Goal: Task Accomplishment & Management: Manage account settings

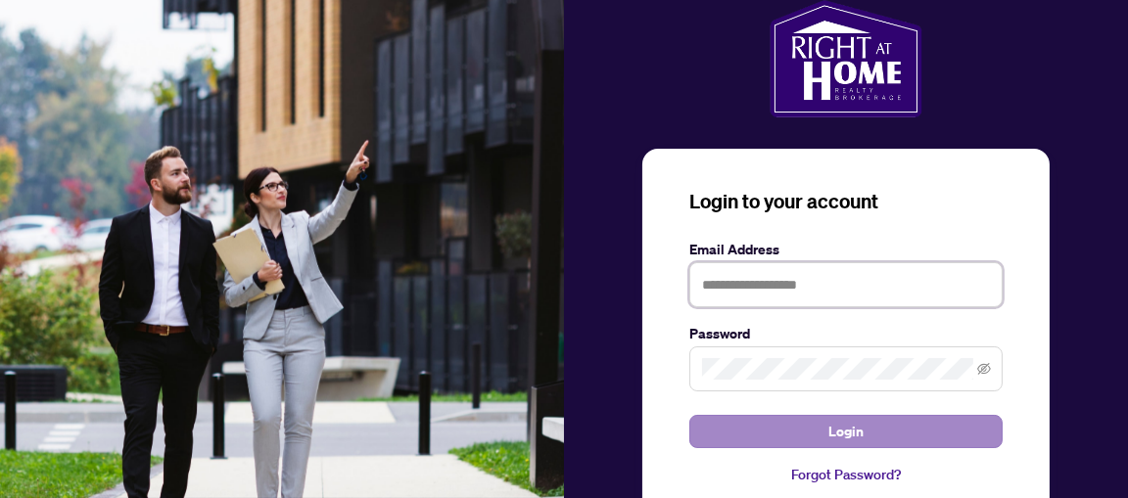
type input "**********"
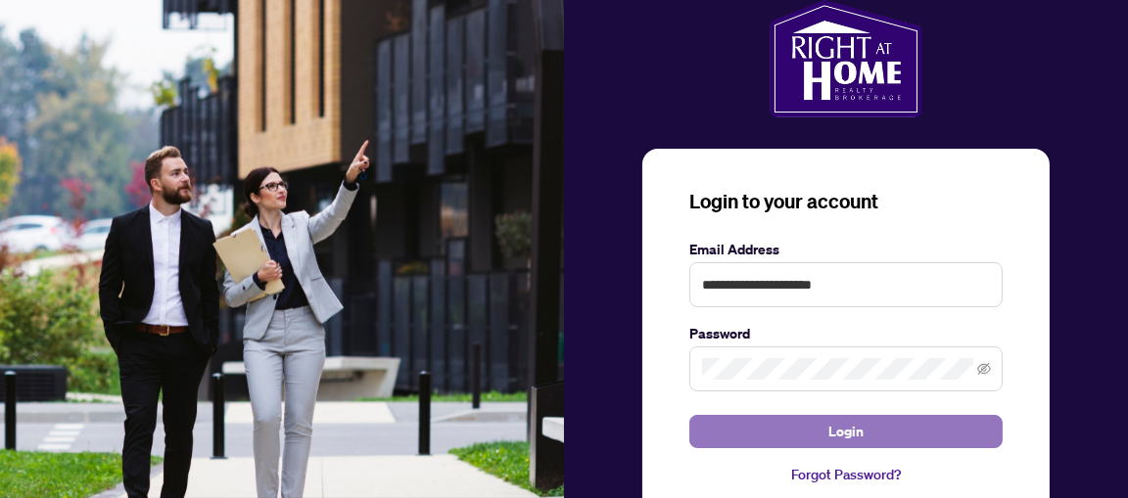
click at [845, 433] on span "Login" at bounding box center [845, 431] width 35 height 31
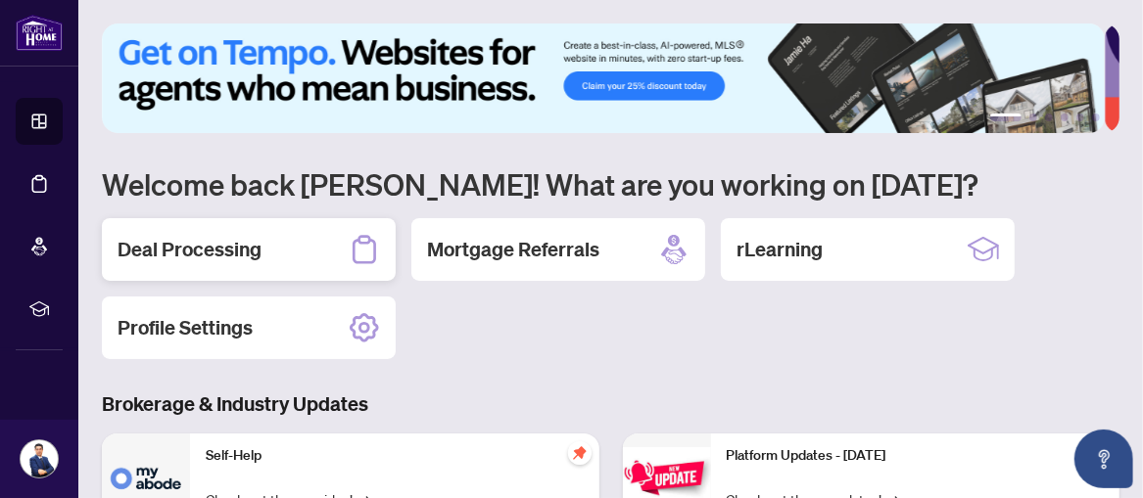
click at [206, 260] on h2 "Deal Processing" at bounding box center [190, 249] width 144 height 27
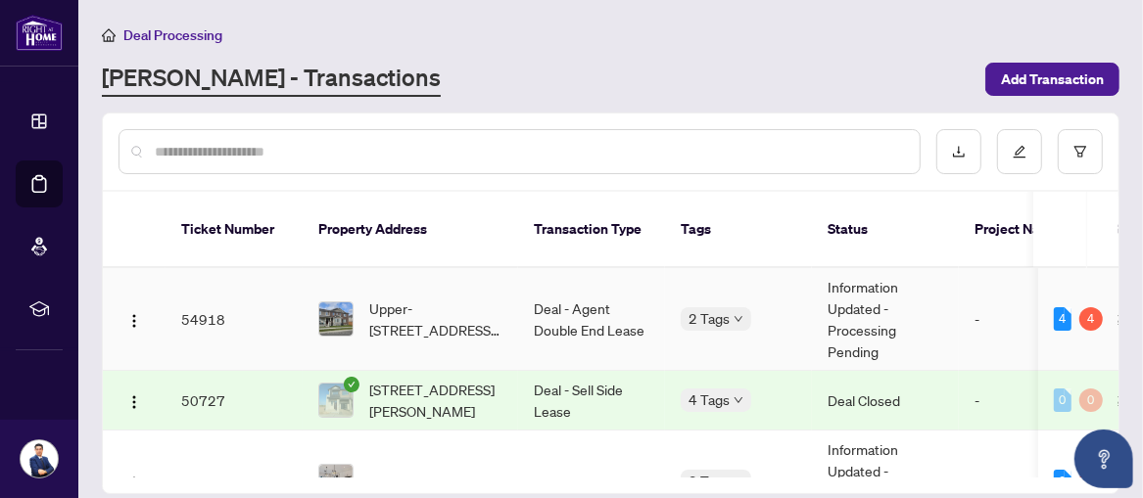
click at [538, 291] on td "Deal - Agent Double End Lease" at bounding box center [591, 319] width 147 height 103
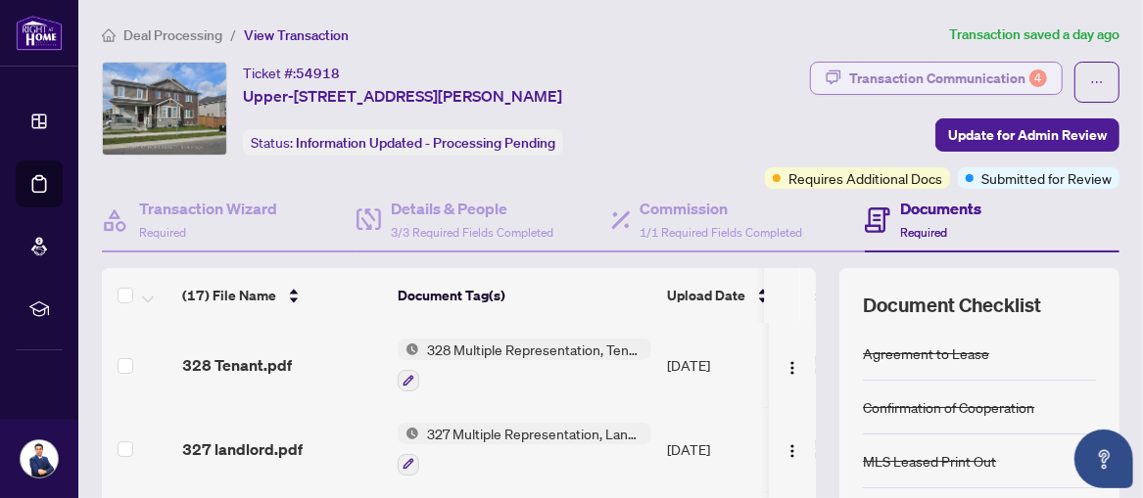
click at [899, 83] on div "Transaction Communication 4" at bounding box center [948, 78] width 198 height 31
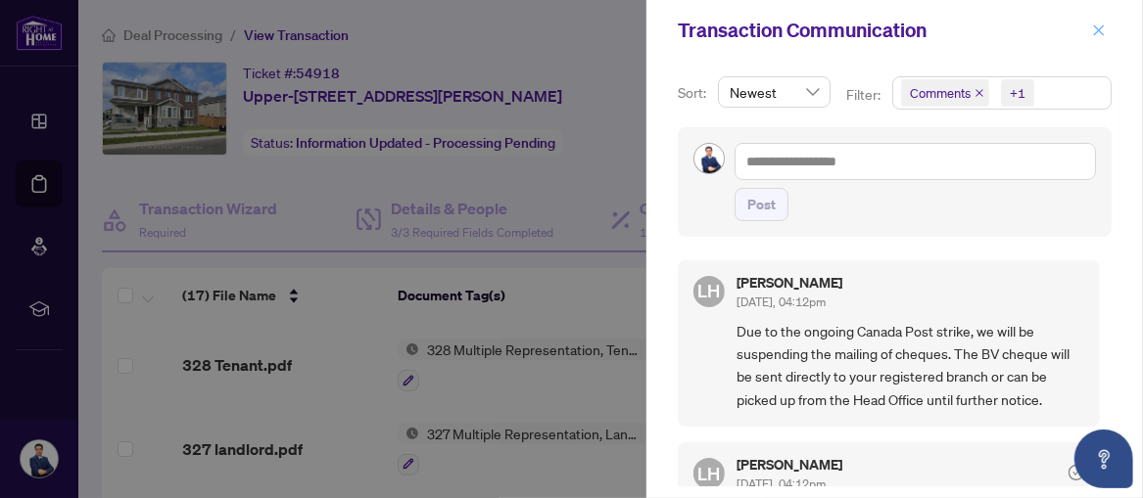
click at [1104, 39] on span "button" at bounding box center [1099, 30] width 14 height 31
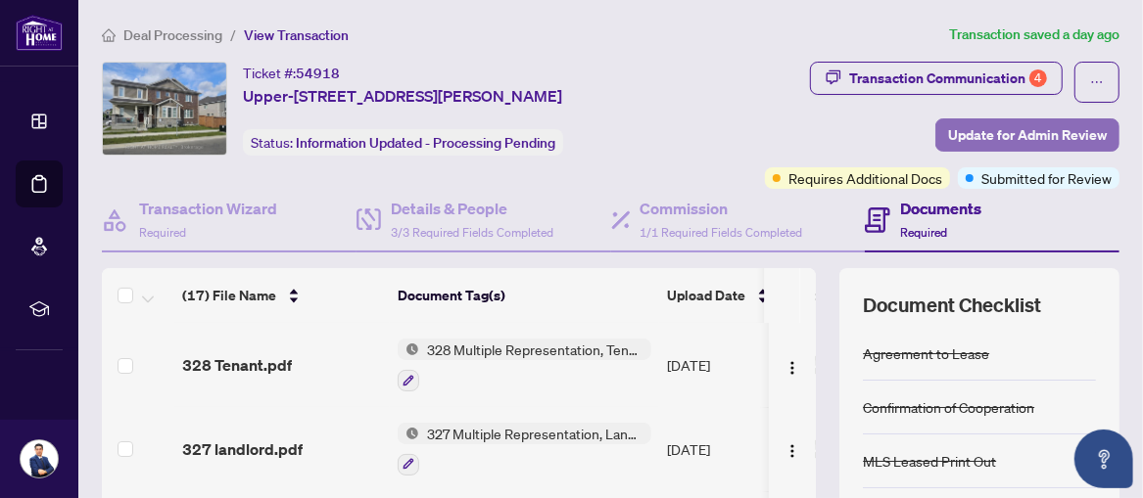
click at [973, 132] on span "Update for Admin Review" at bounding box center [1027, 134] width 159 height 31
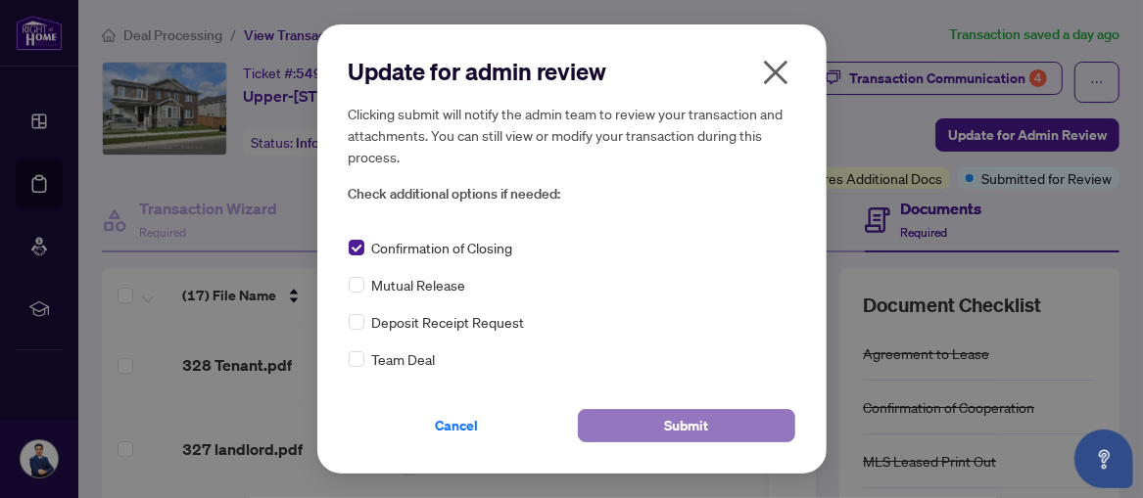
click at [686, 427] on span "Submit" at bounding box center [686, 425] width 44 height 31
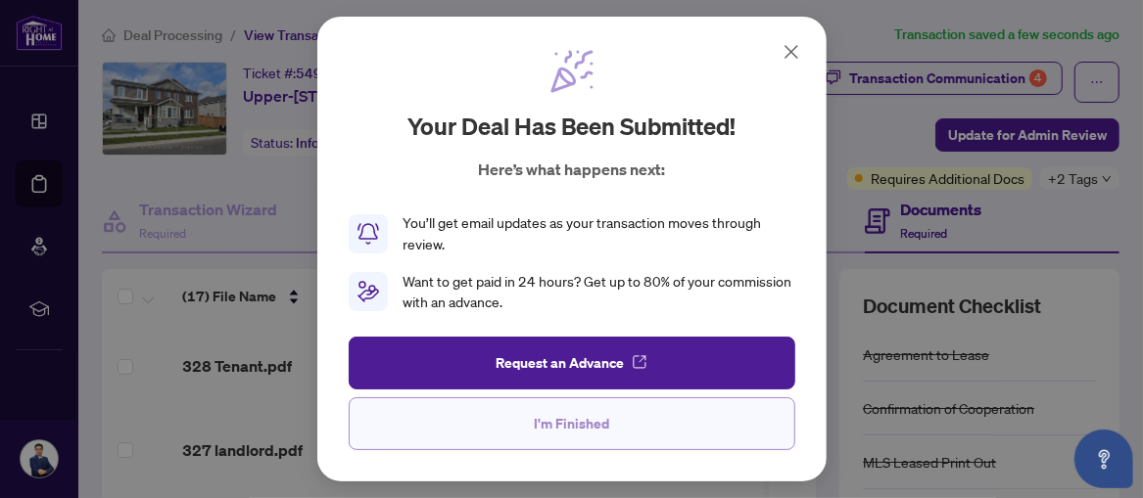
click at [574, 428] on span "I'm Finished" at bounding box center [571, 423] width 75 height 31
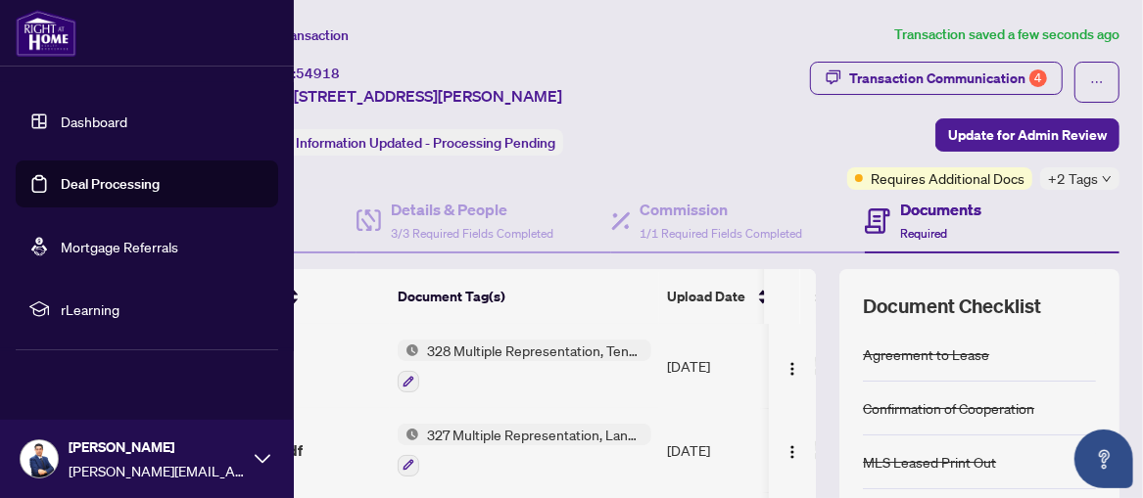
click at [110, 179] on link "Deal Processing" at bounding box center [110, 184] width 99 height 18
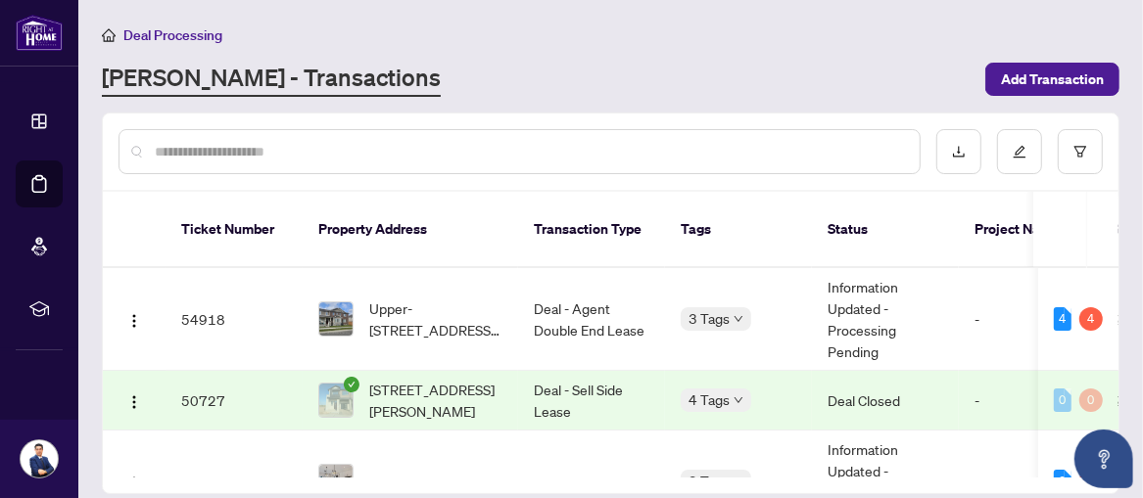
scroll to position [163, 0]
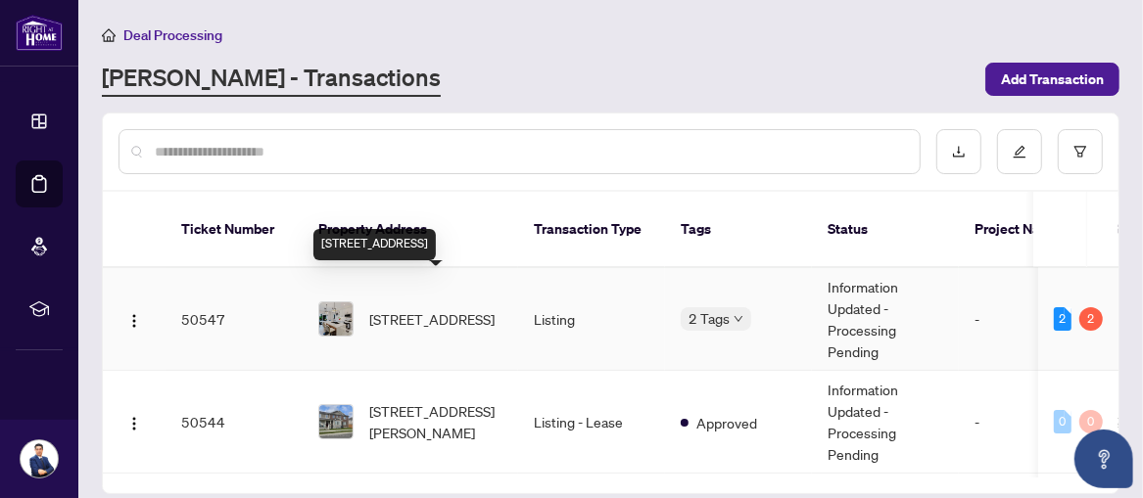
click at [443, 308] on span "[STREET_ADDRESS]" at bounding box center [431, 319] width 125 height 22
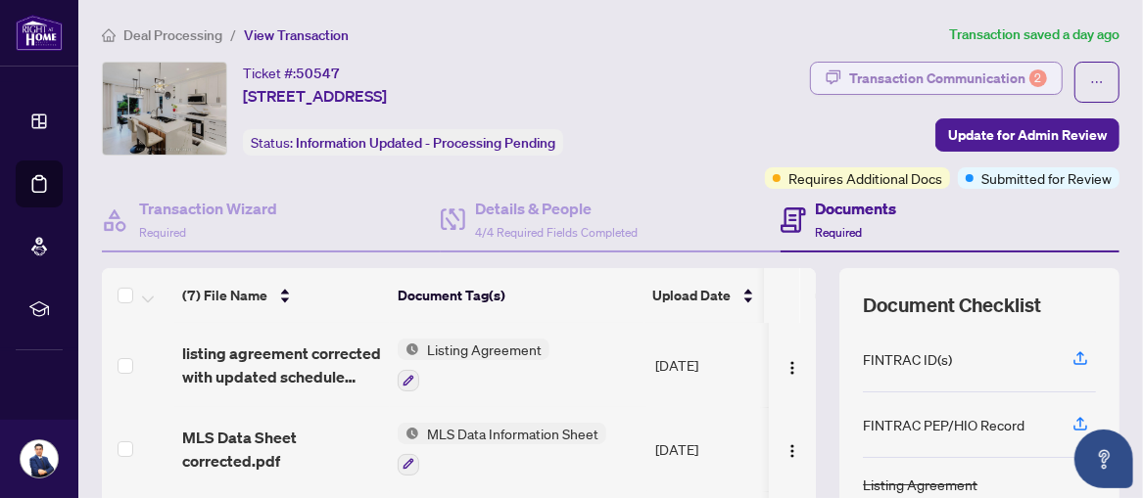
click at [896, 72] on div "Transaction Communication 2" at bounding box center [948, 78] width 198 height 31
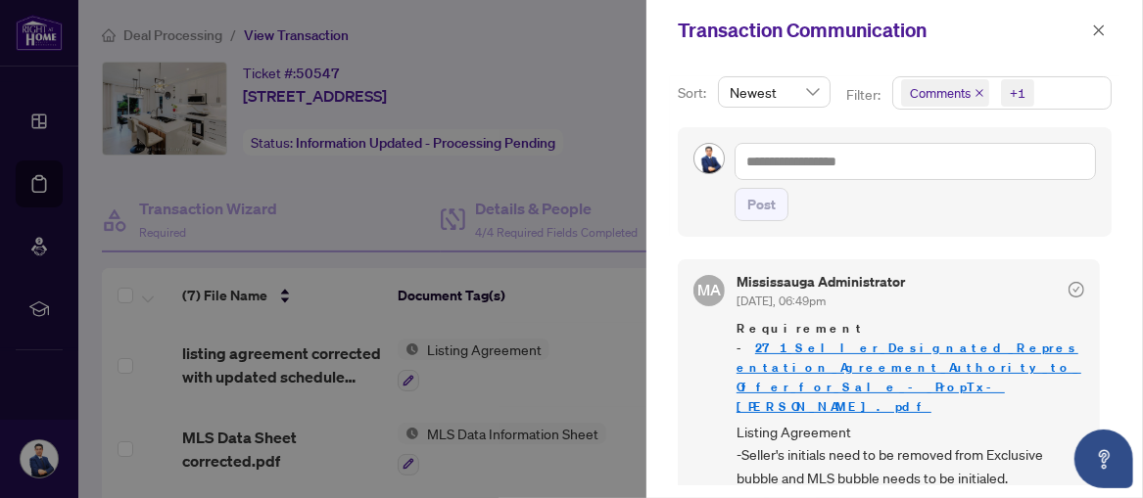
click at [622, 278] on div at bounding box center [571, 249] width 1143 height 498
click at [1094, 32] on icon "close" at bounding box center [1099, 31] width 14 height 14
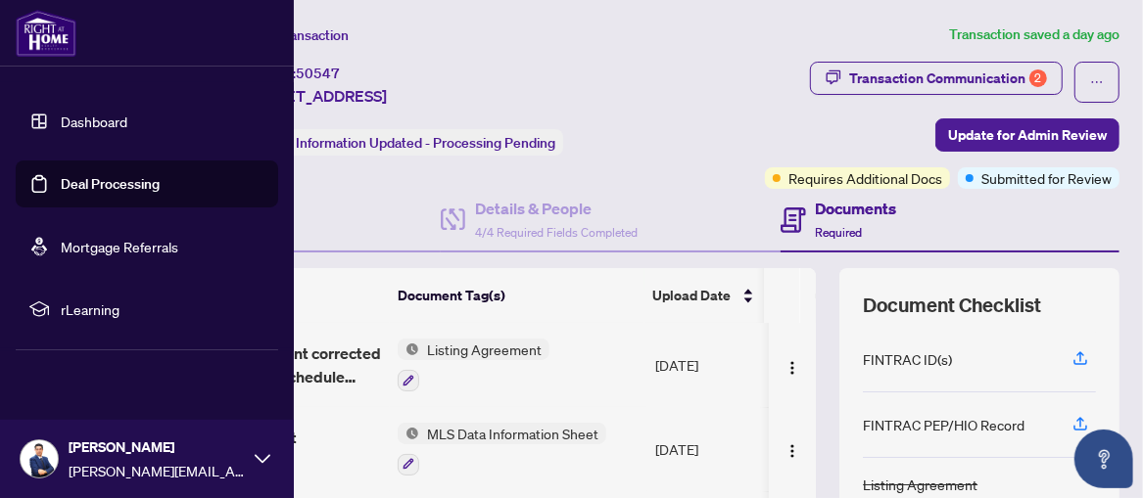
click at [84, 181] on link "Deal Processing" at bounding box center [110, 184] width 99 height 18
